Goal: Task Accomplishment & Management: Manage account settings

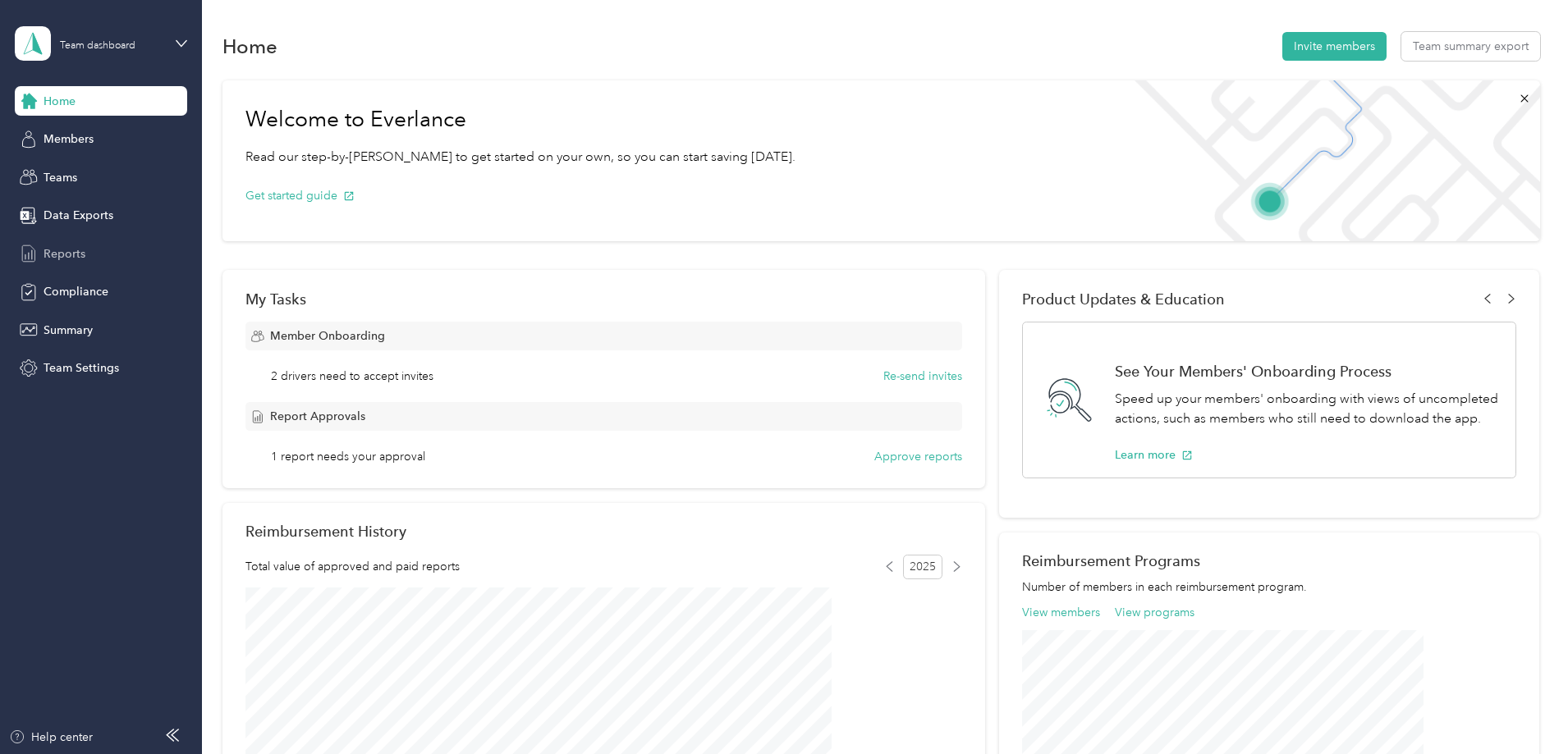
click at [64, 265] on div "Reports" at bounding box center [100, 253] width 173 height 29
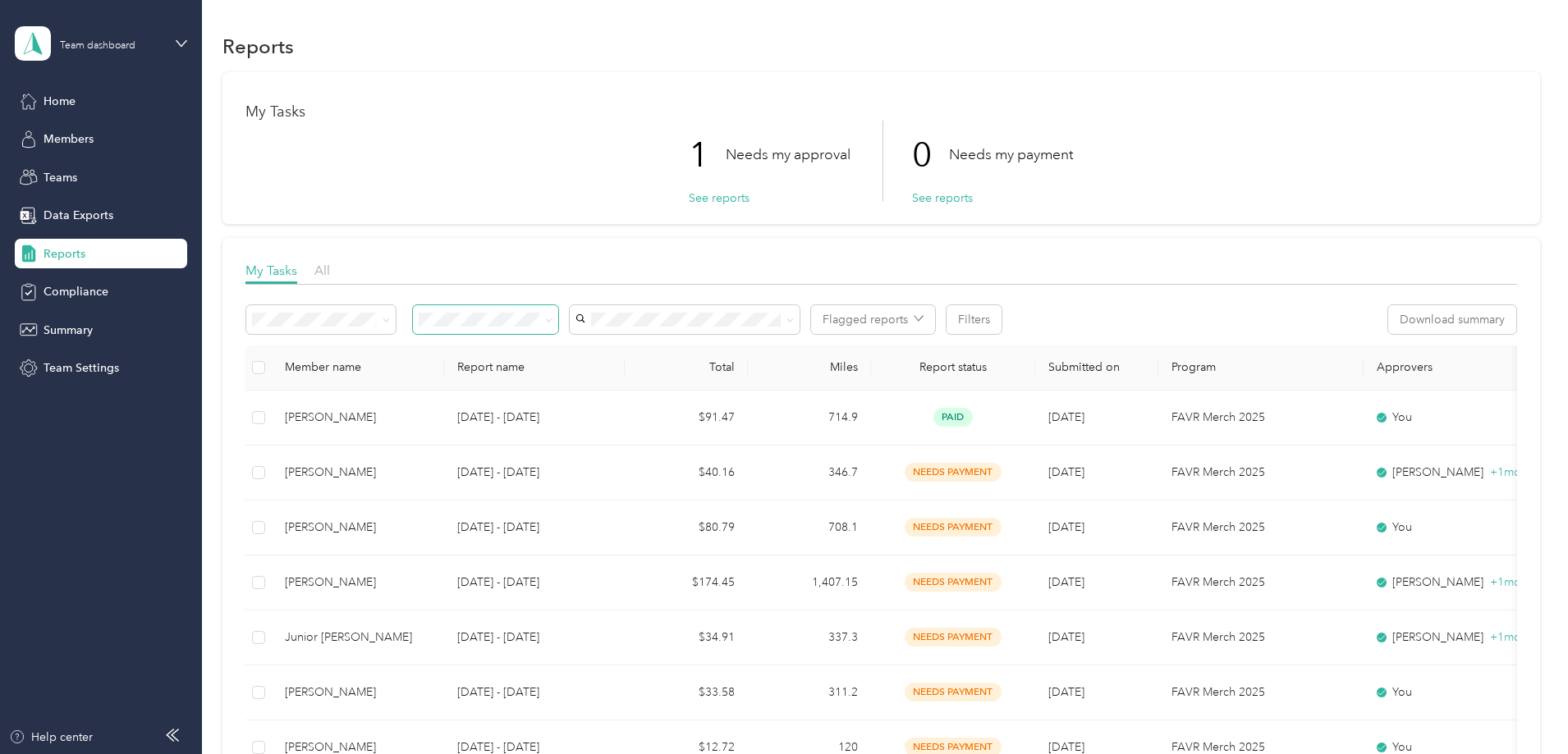
click at [558, 331] on span at bounding box center [485, 319] width 145 height 28
click at [558, 328] on span at bounding box center [485, 319] width 145 height 28
click at [552, 321] on icon at bounding box center [549, 320] width 8 height 8
click at [617, 382] on span "Needs my approval" at bounding box center [584, 379] width 102 height 14
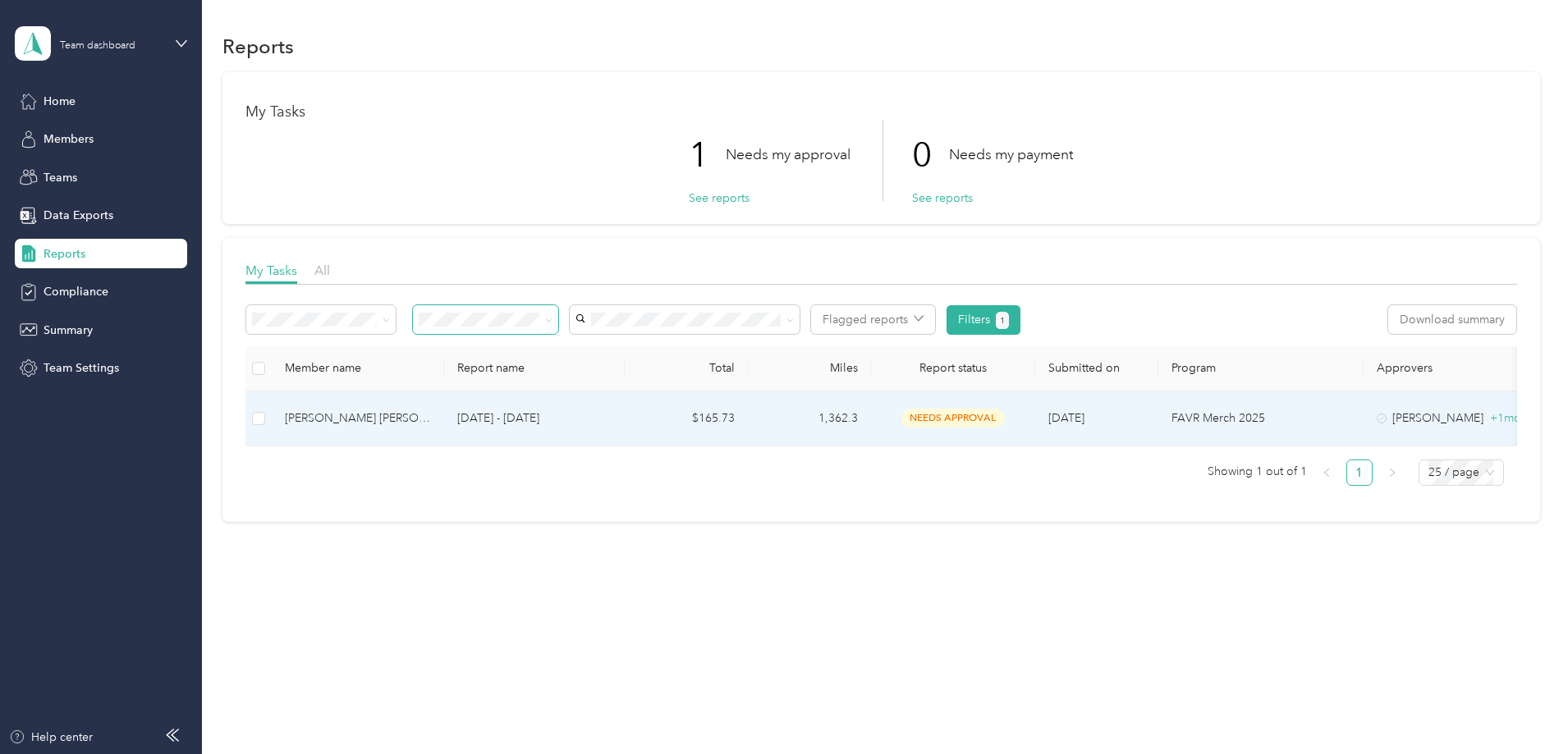
click at [748, 428] on td "$165.73" at bounding box center [685, 419] width 123 height 55
click at [316, 329] on button "Approve" at bounding box center [281, 319] width 70 height 28
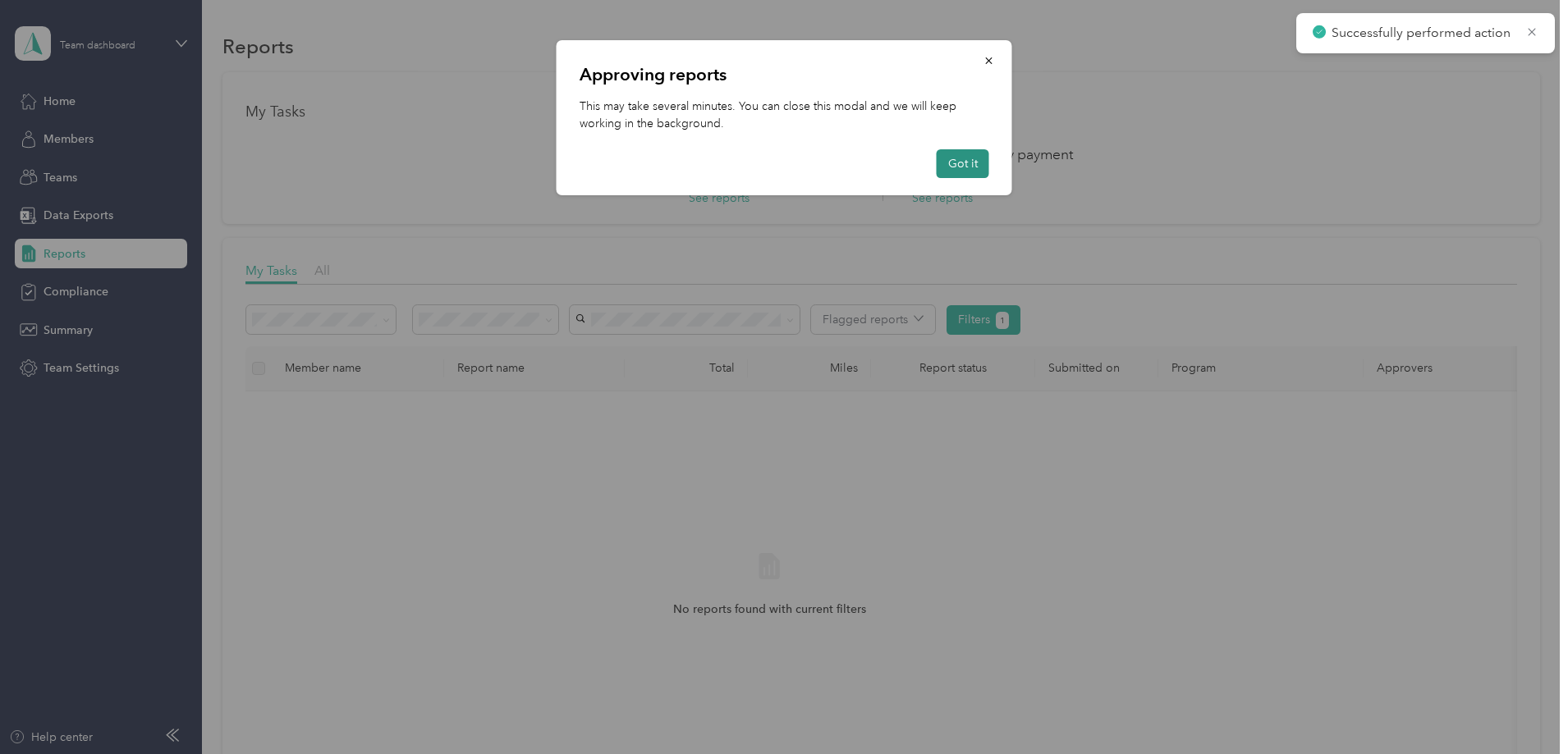
click at [981, 164] on button "Got it" at bounding box center [963, 163] width 52 height 28
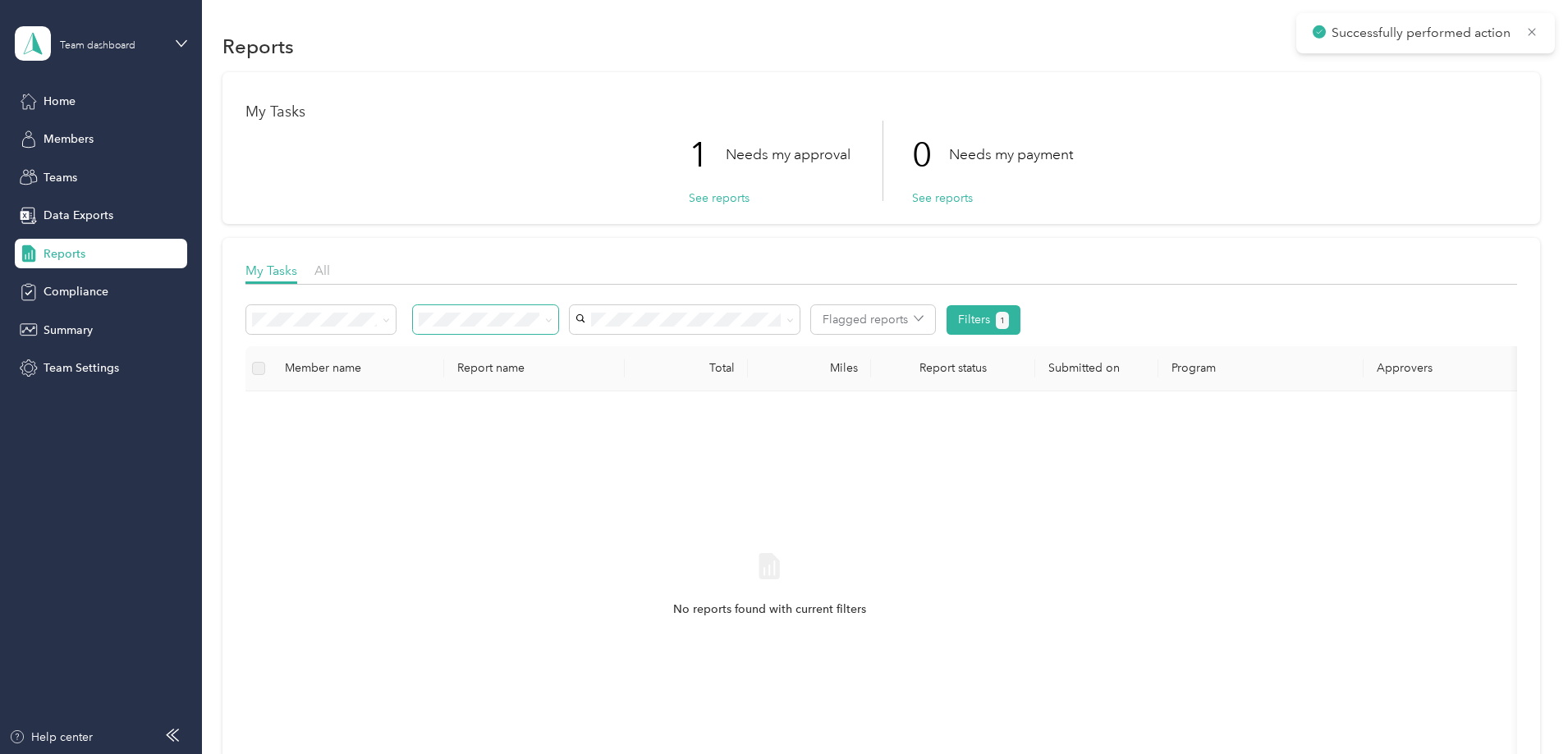
click at [558, 316] on span at bounding box center [485, 319] width 145 height 28
click at [552, 317] on icon at bounding box center [549, 320] width 8 height 8
click at [617, 355] on div "All" at bounding box center [594, 350] width 122 height 17
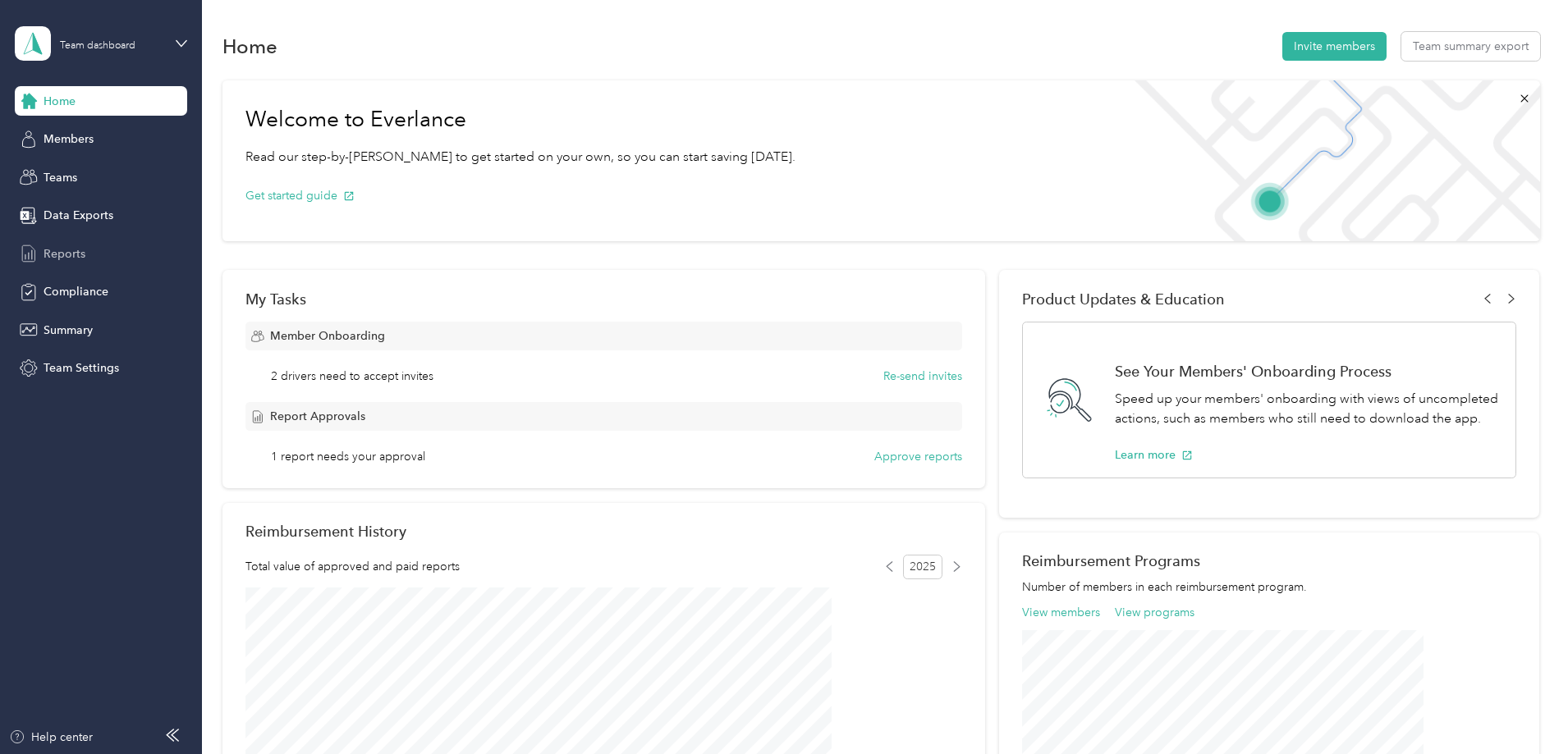
click at [78, 239] on div "Reports" at bounding box center [100, 253] width 173 height 29
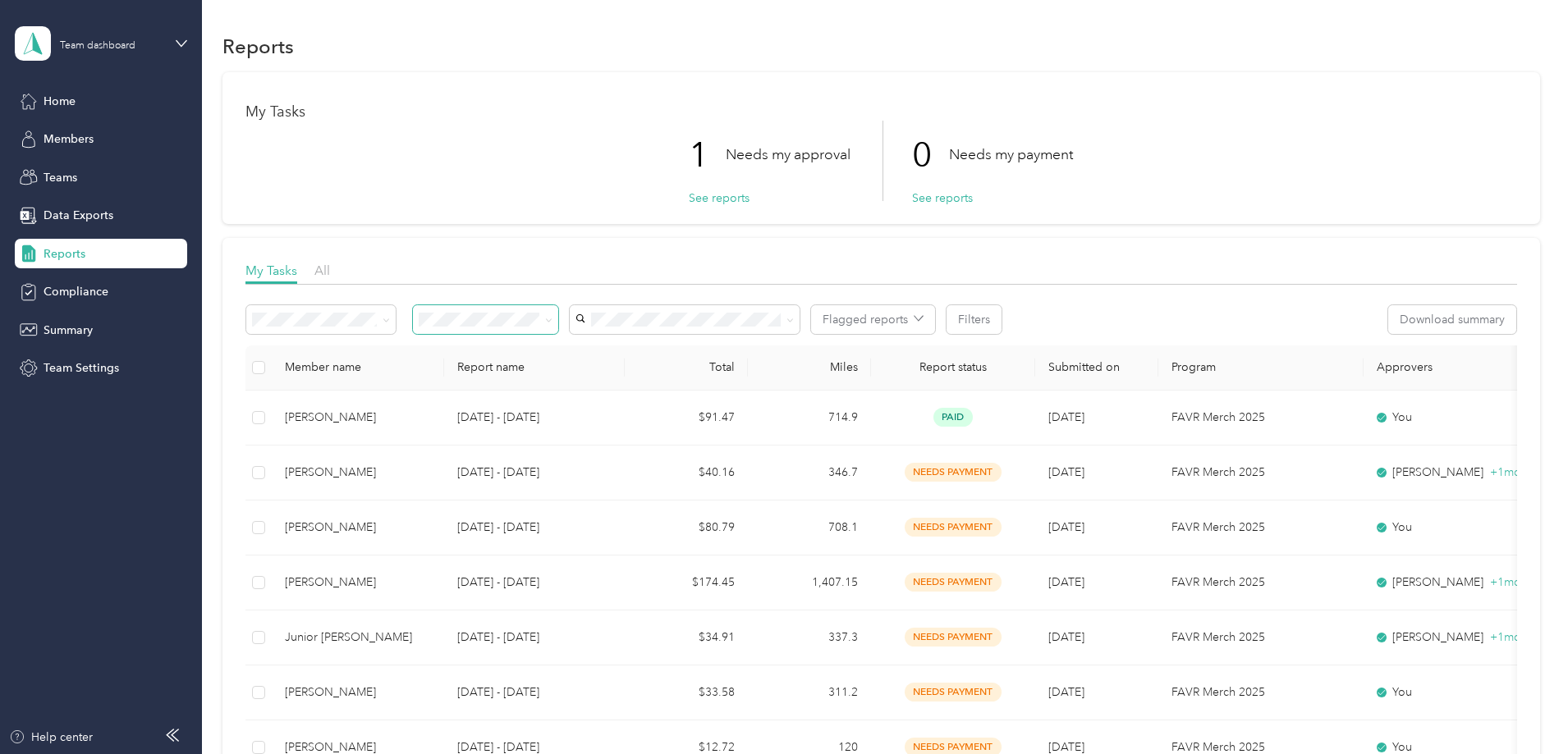
click at [552, 319] on icon at bounding box center [549, 320] width 8 height 8
click at [597, 382] on li "Needs my approval" at bounding box center [594, 377] width 145 height 28
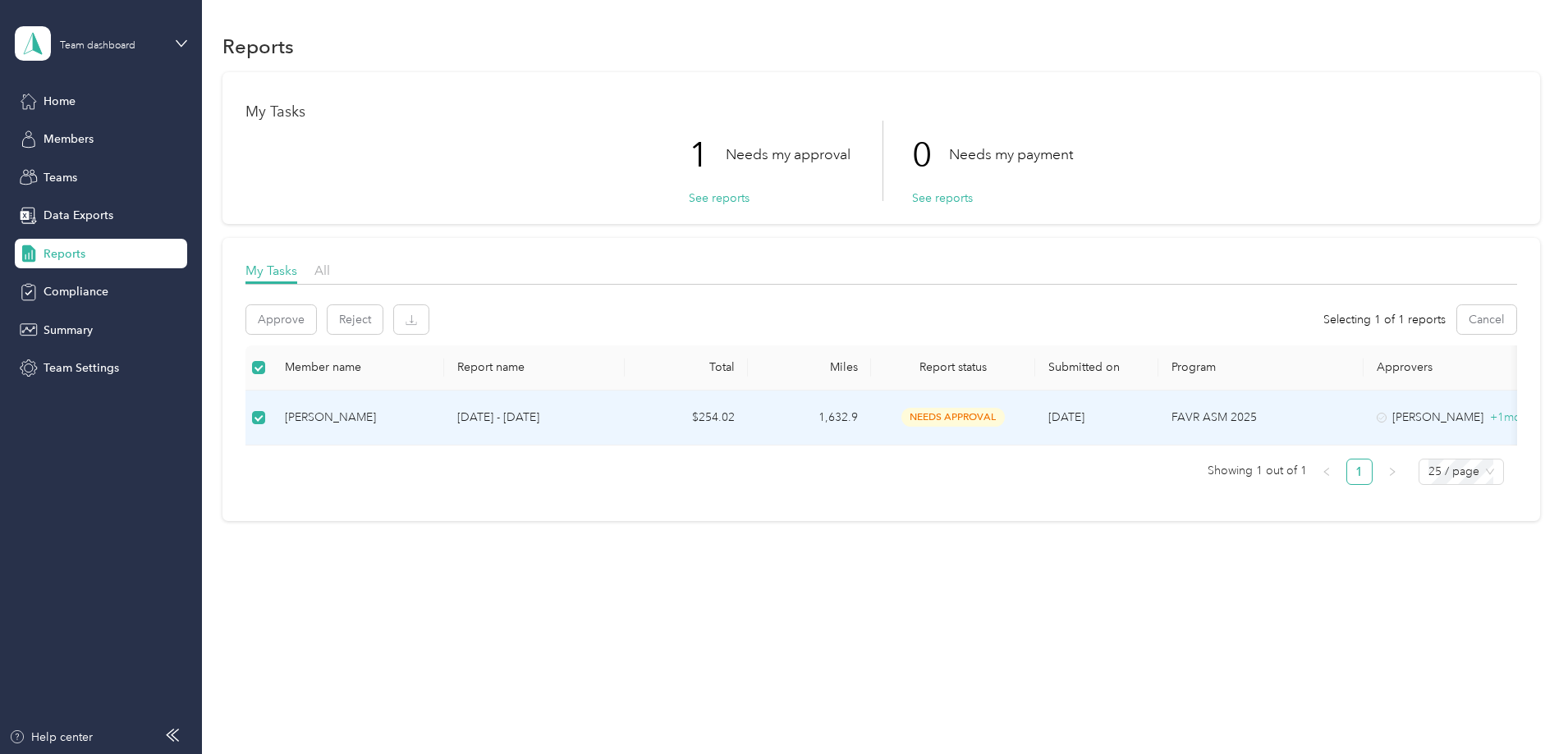
click at [568, 418] on p "[DATE] - [DATE]" at bounding box center [534, 417] width 155 height 18
click at [611, 417] on p "[DATE] - [DATE]" at bounding box center [534, 417] width 155 height 18
click at [580, 415] on p "[DATE] - [DATE]" at bounding box center [534, 417] width 155 height 18
click at [431, 423] on div "[PERSON_NAME]" at bounding box center [358, 417] width 146 height 18
click at [425, 418] on div "[PERSON_NAME]" at bounding box center [358, 418] width 146 height 18
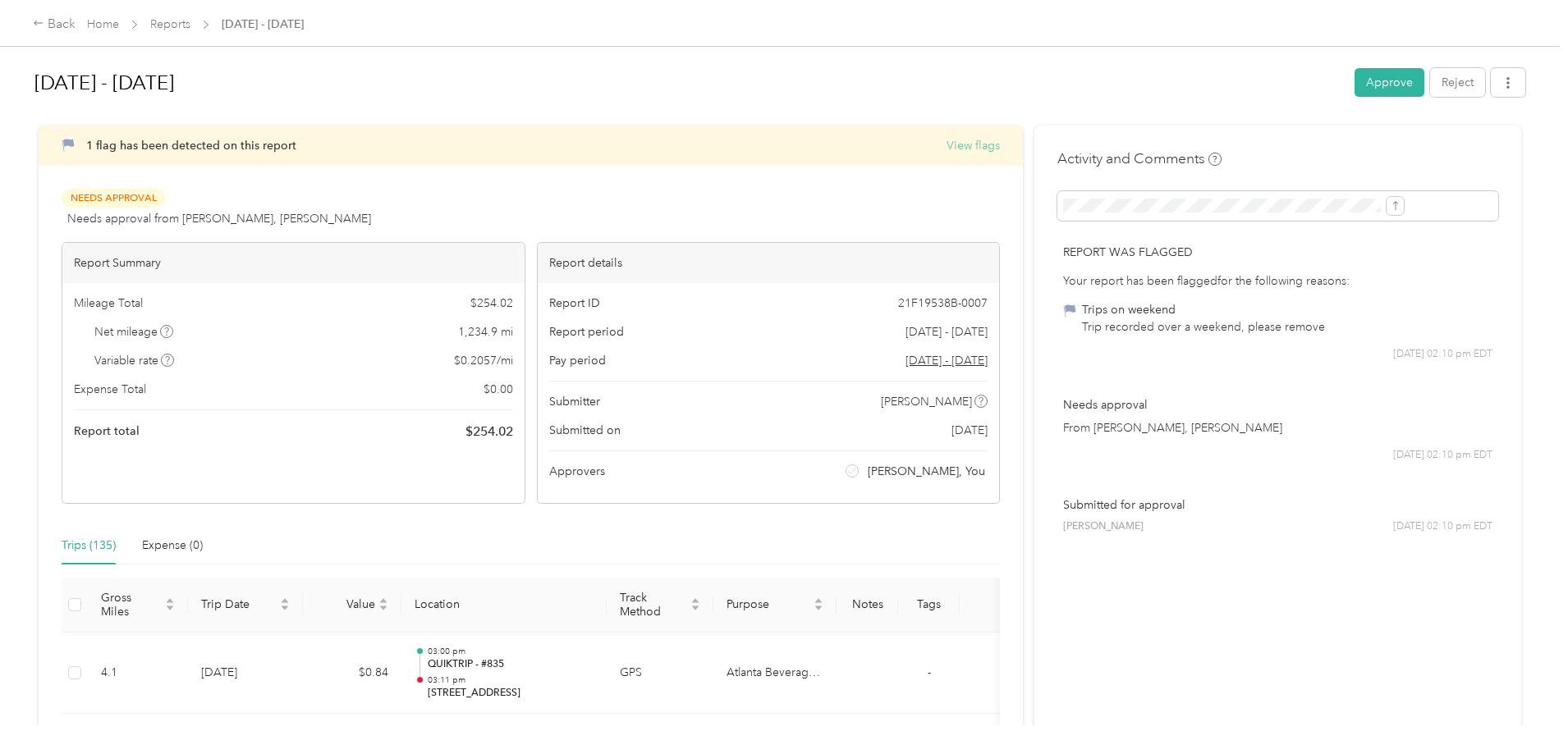
click at [946, 147] on button "View flags" at bounding box center [973, 146] width 53 height 17
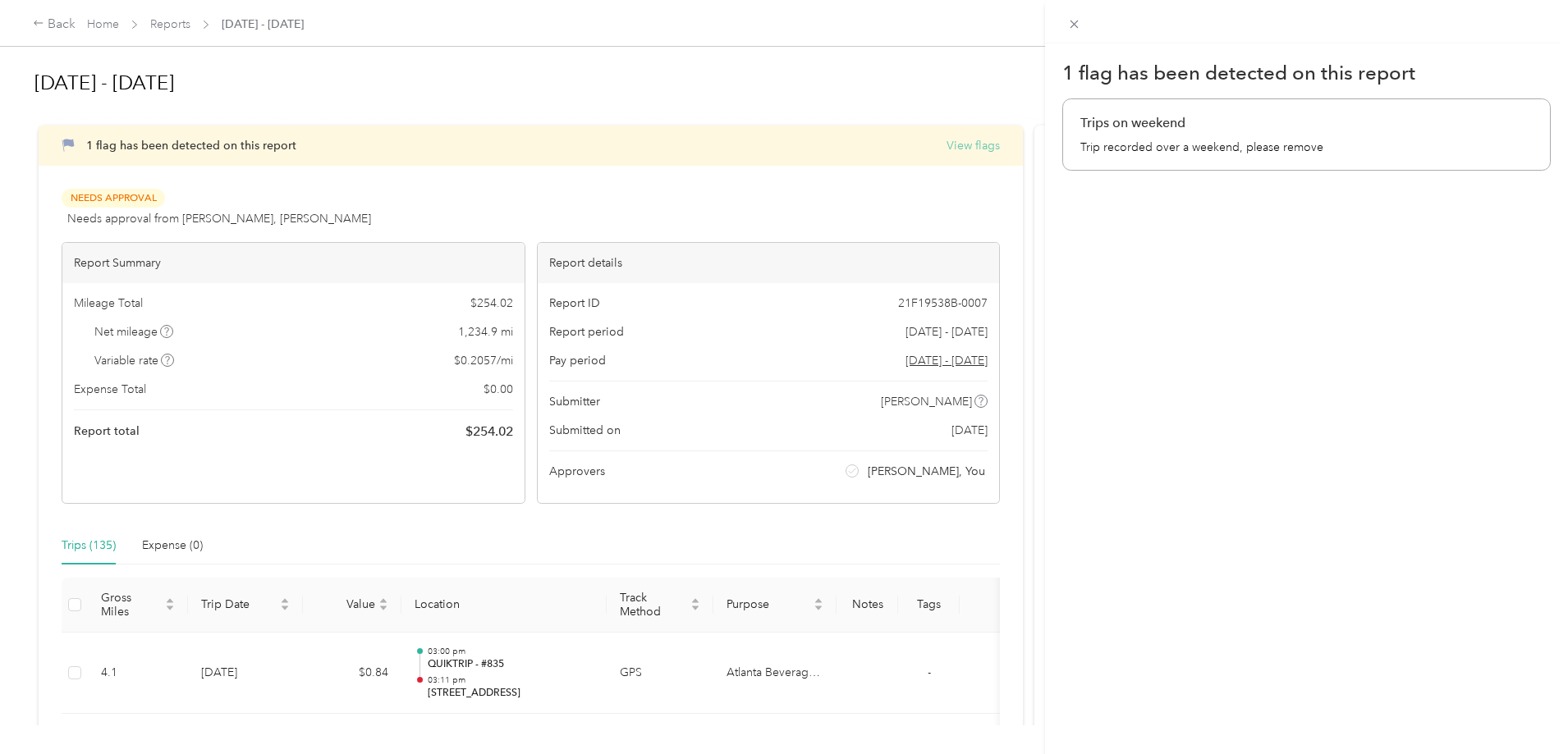
click at [940, 147] on div "1 flag has been detected on this report Trips on weekend Trip recorded over a w…" at bounding box center [784, 377] width 1568 height 754
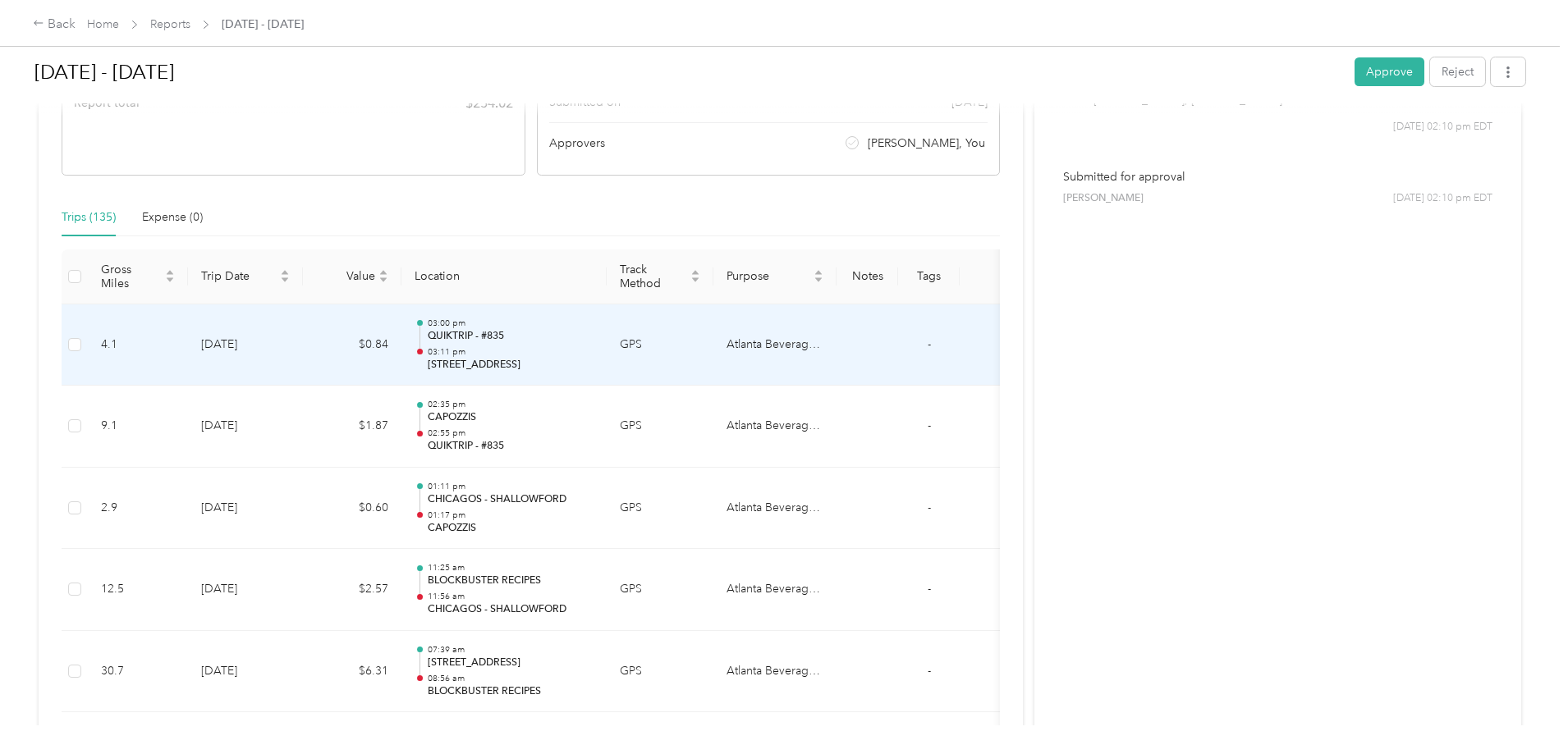
scroll to position [410, 0]
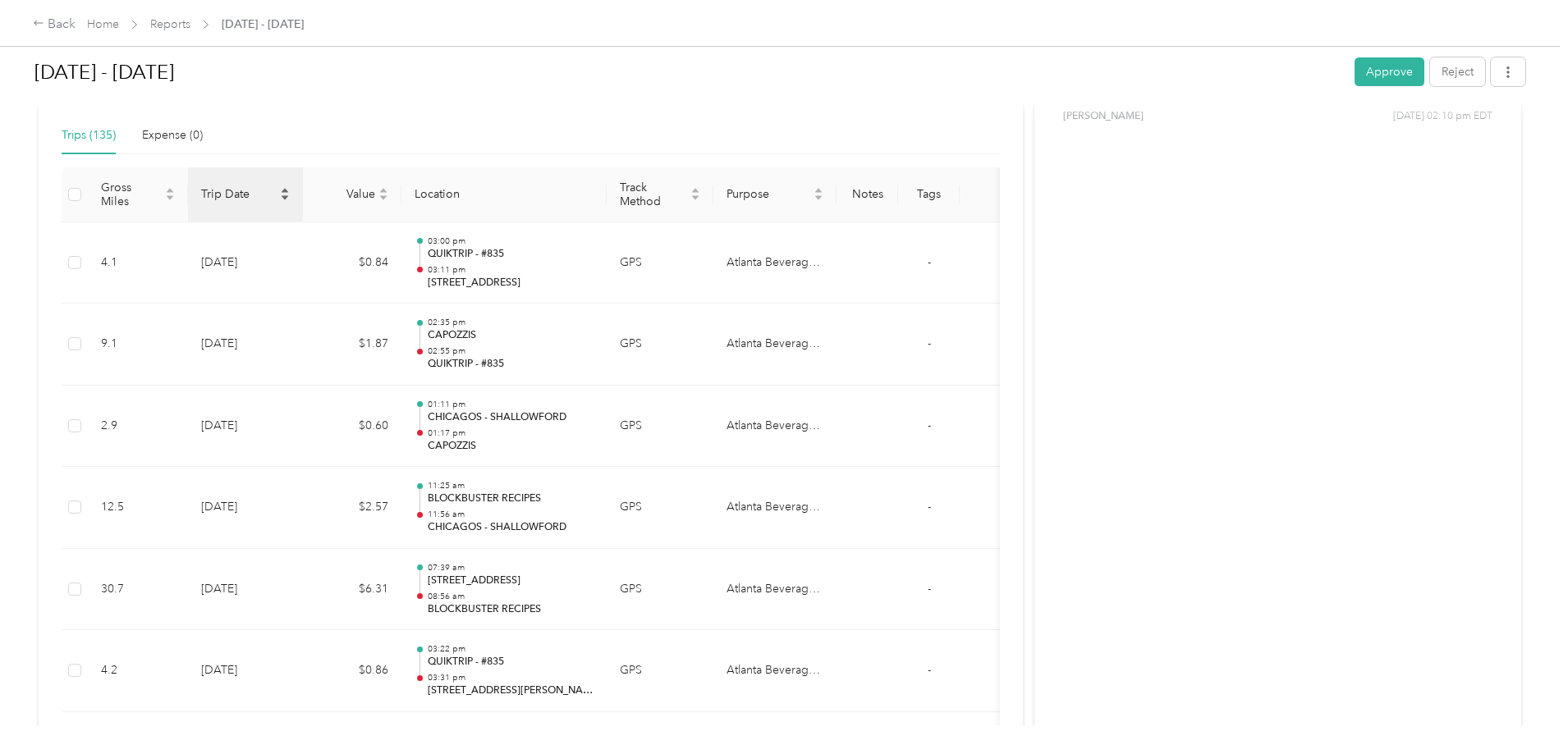
click at [277, 196] on span "Trip Date" at bounding box center [239, 194] width 76 height 14
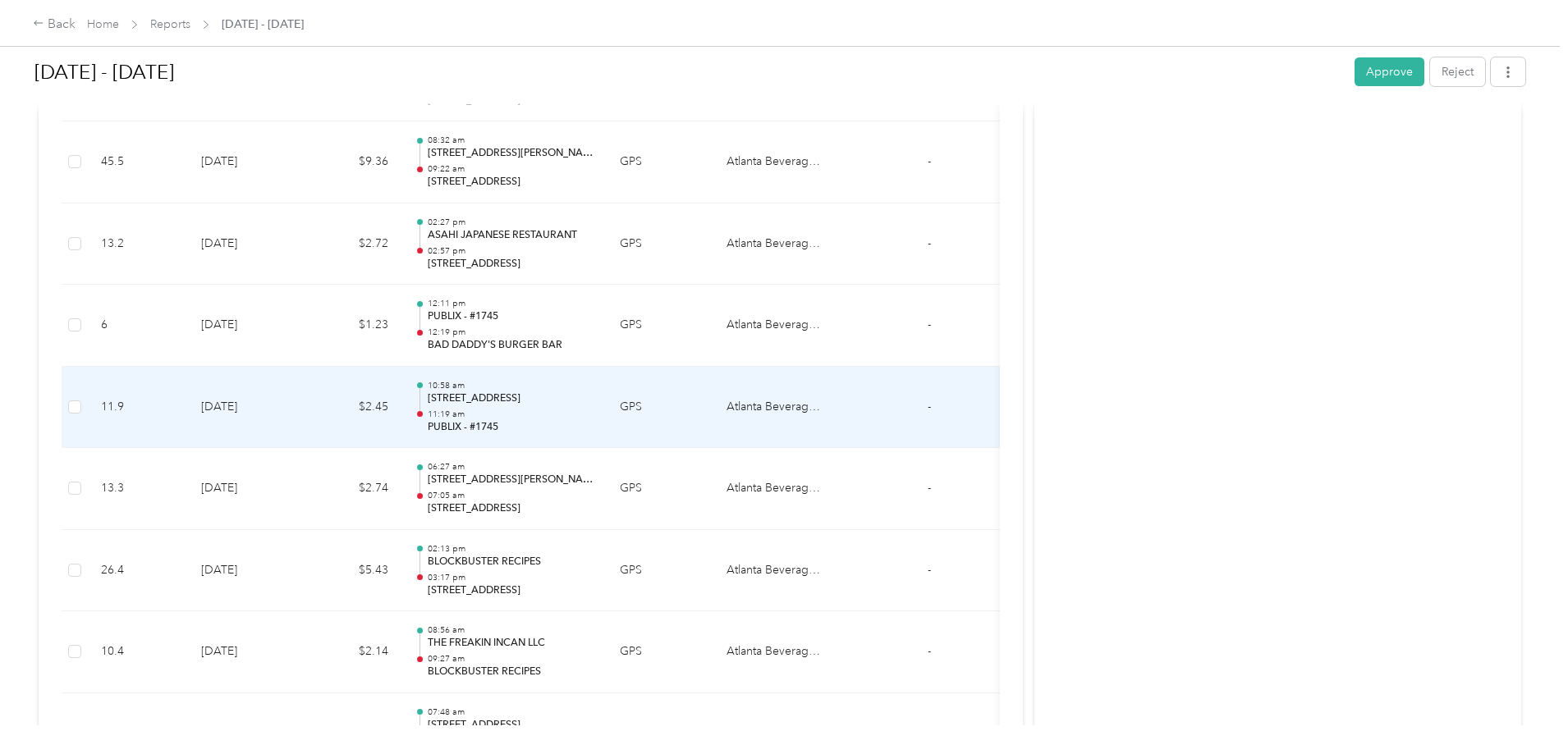
scroll to position [3940, 0]
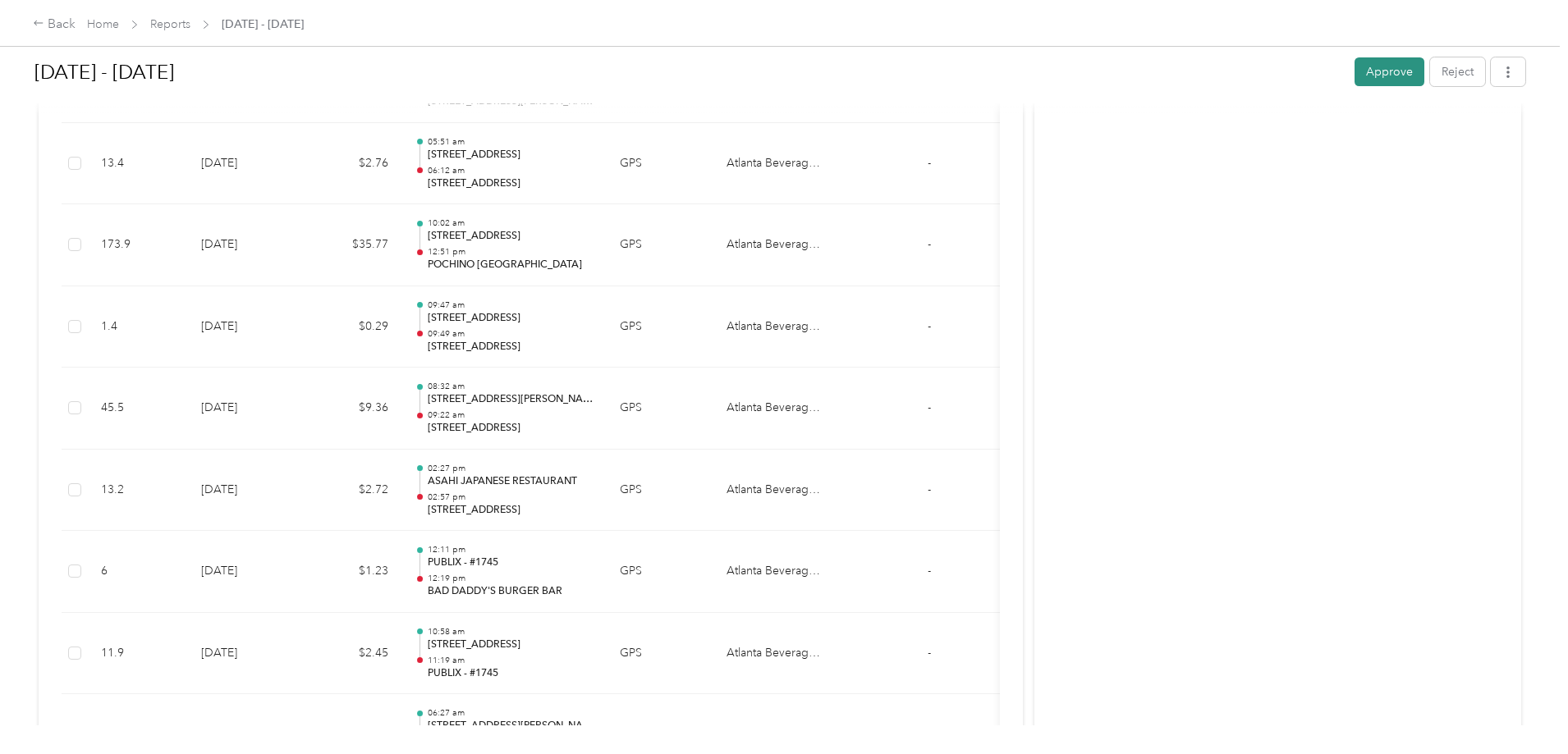
click at [1354, 76] on button "Approve" at bounding box center [1389, 71] width 70 height 28
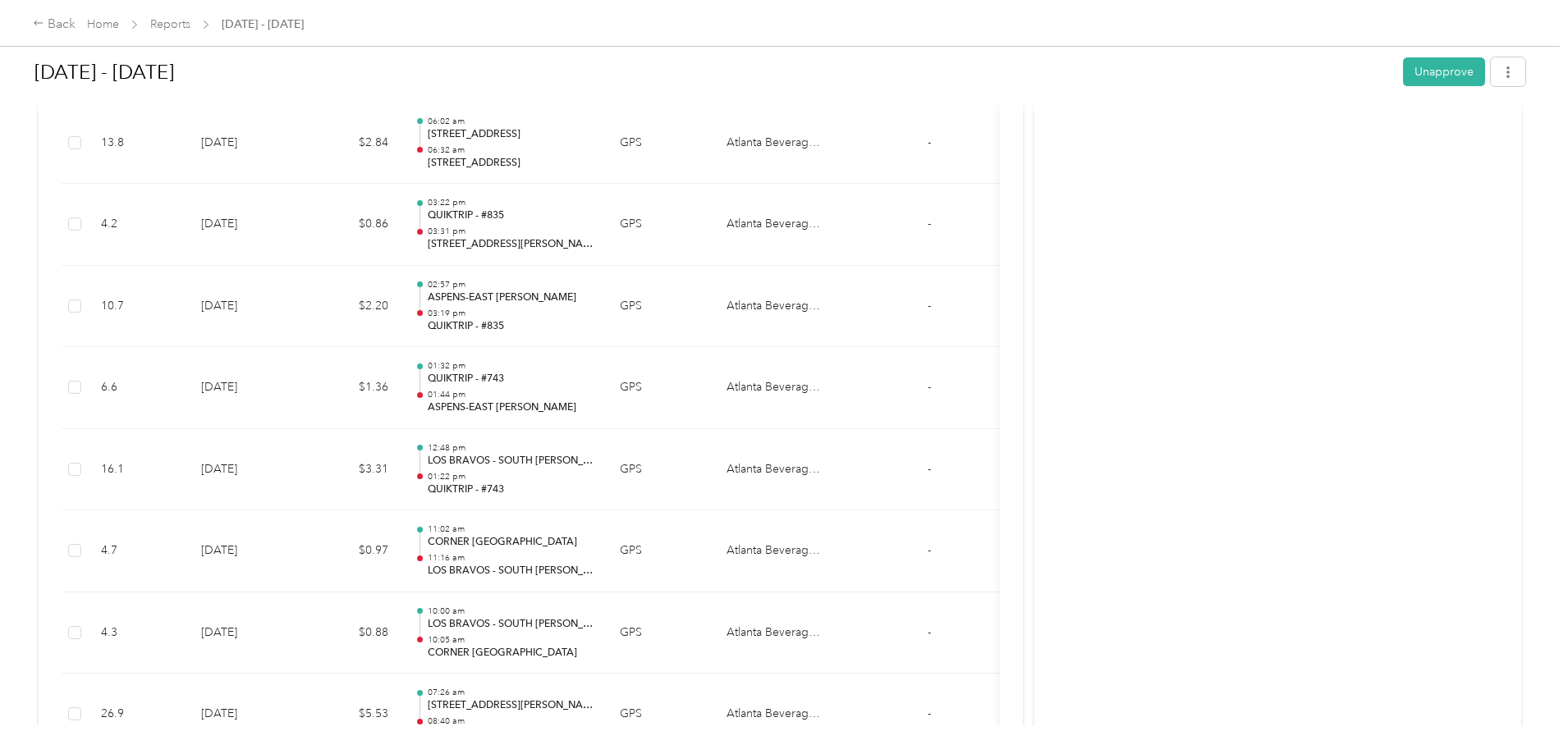
scroll to position [10207, 0]
